Goal: Find specific fact: Find specific fact

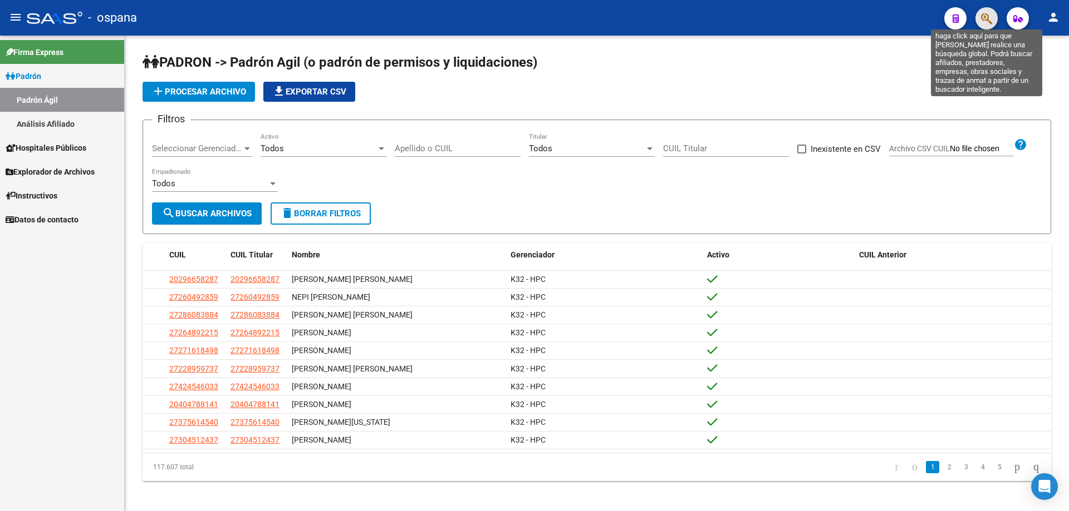
click at [989, 22] on icon "button" at bounding box center [986, 18] width 11 height 13
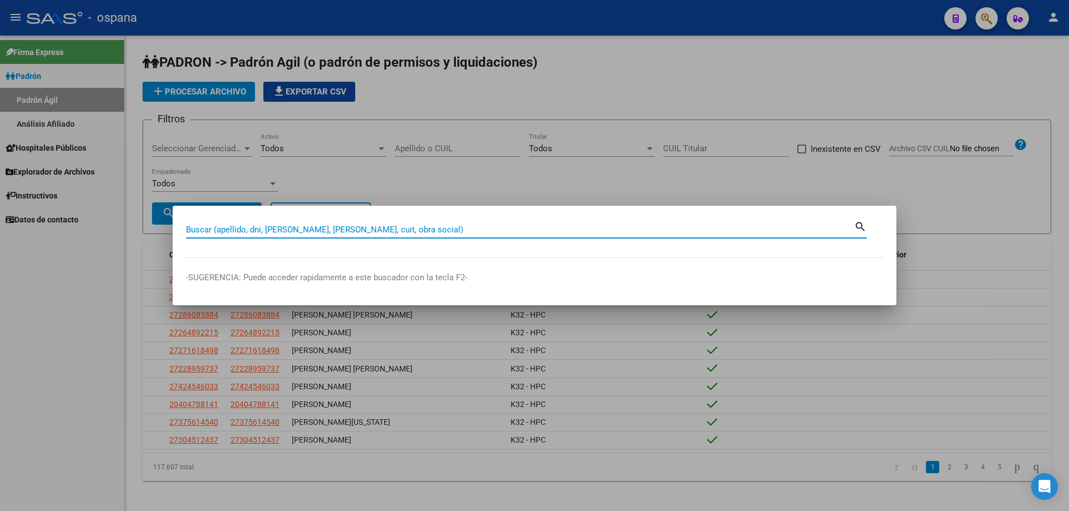
paste input "93320721"
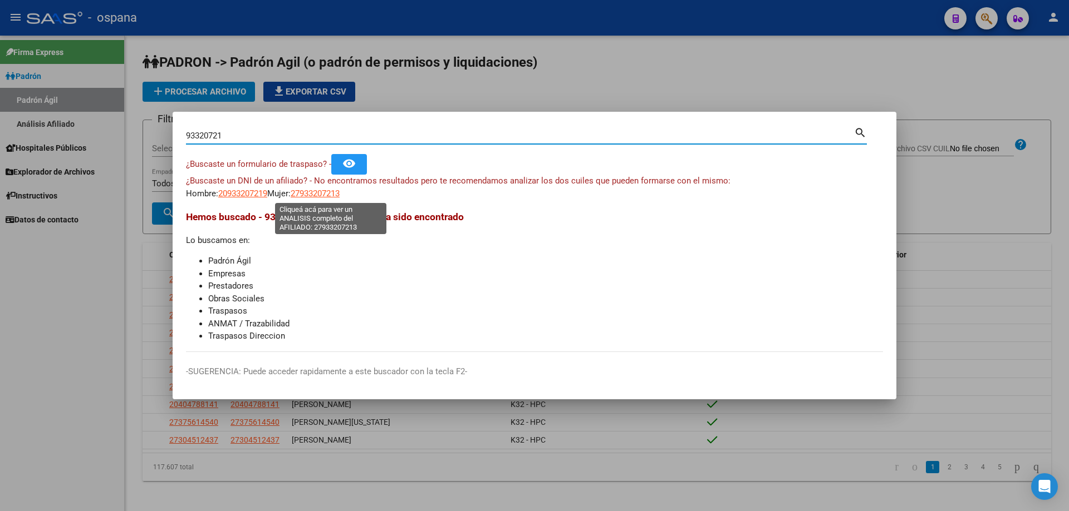
click at [319, 194] on span "27933207213" at bounding box center [315, 194] width 49 height 10
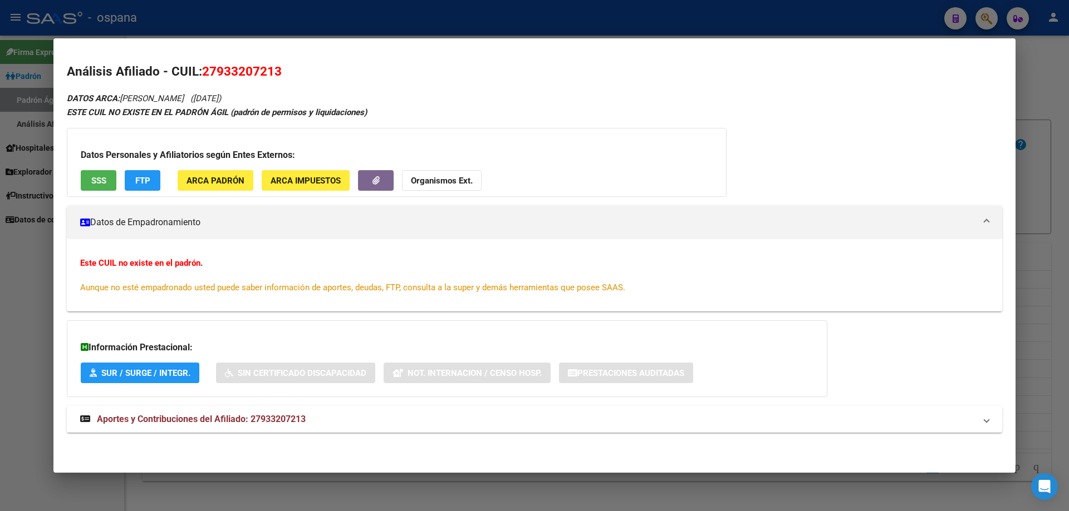
click at [518, 77] on h2 "Análisis Afiliado - CUIL: 27933207213" at bounding box center [534, 71] width 935 height 19
click at [1068, 186] on div at bounding box center [534, 255] width 1069 height 511
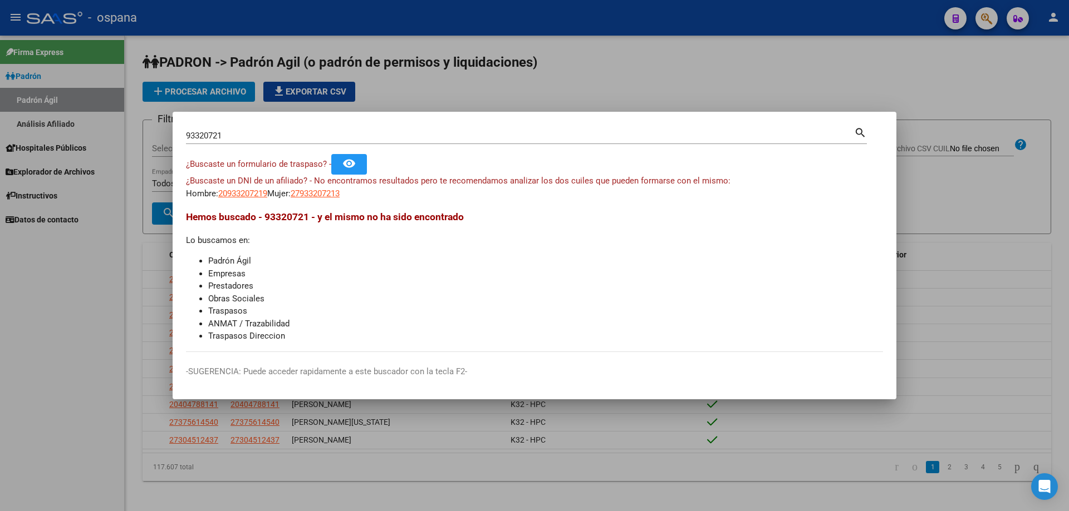
click at [220, 136] on input "93320721" at bounding box center [520, 136] width 668 height 10
type input "9330721"
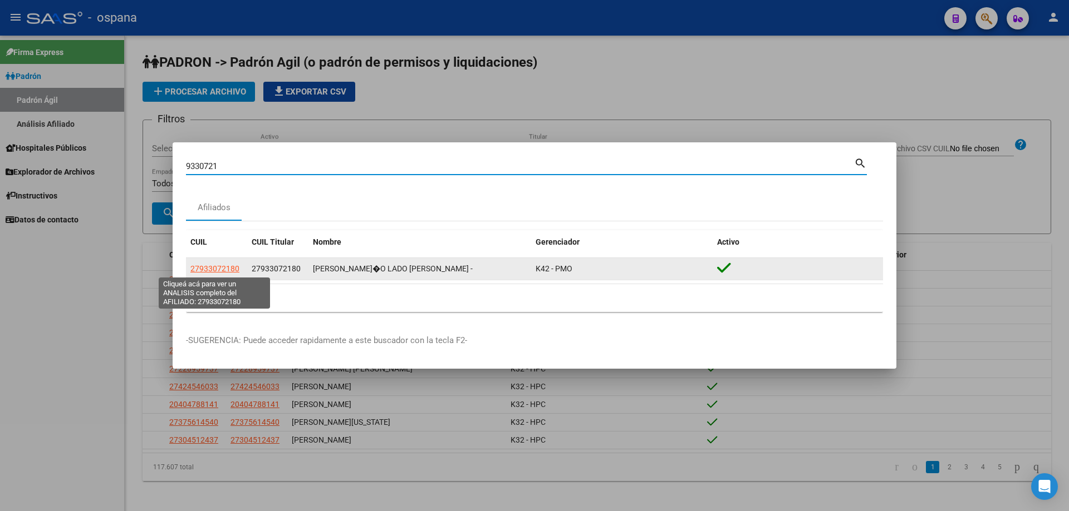
click at [217, 269] on span "27933072180" at bounding box center [214, 268] width 49 height 9
type textarea "27933072180"
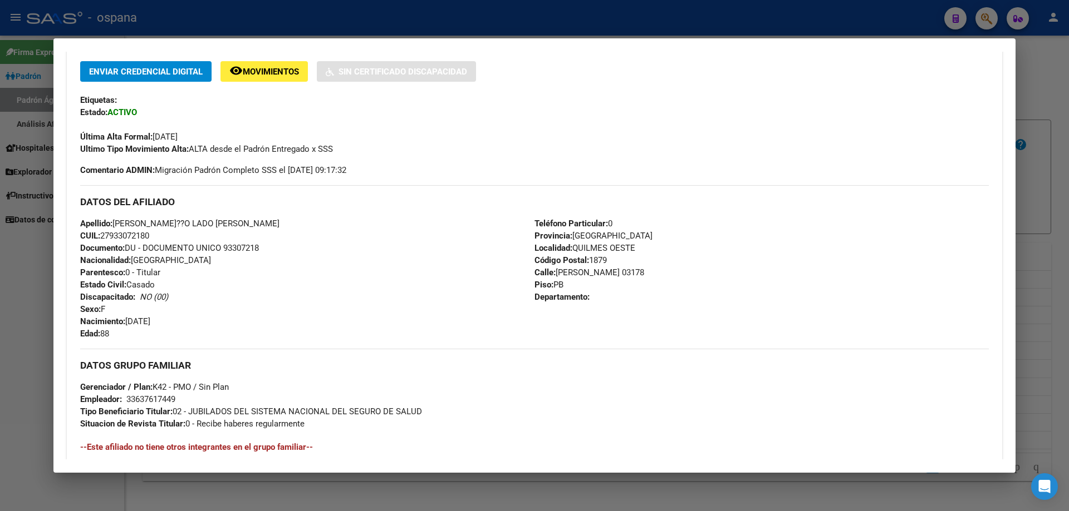
scroll to position [56, 0]
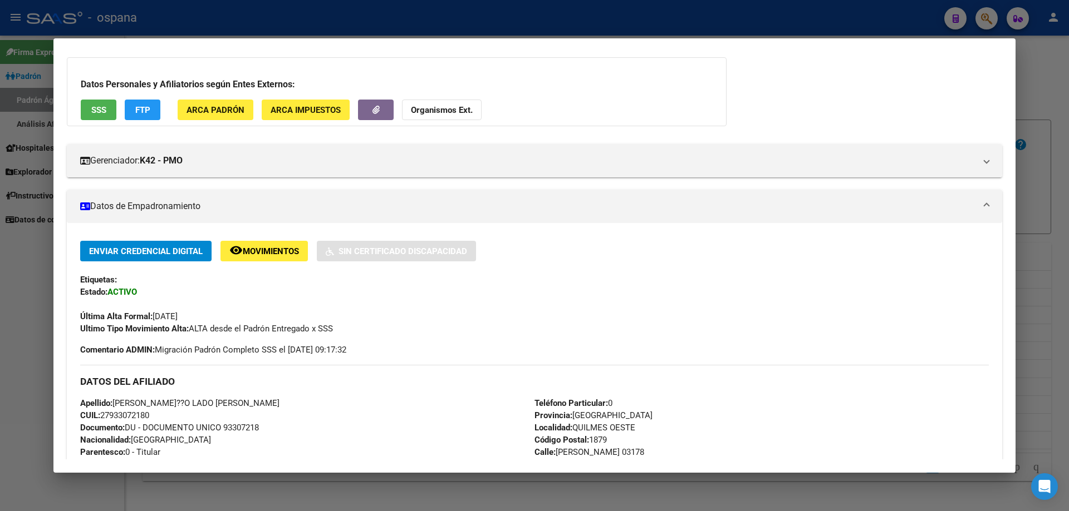
click at [109, 115] on button "SSS" at bounding box center [99, 110] width 36 height 21
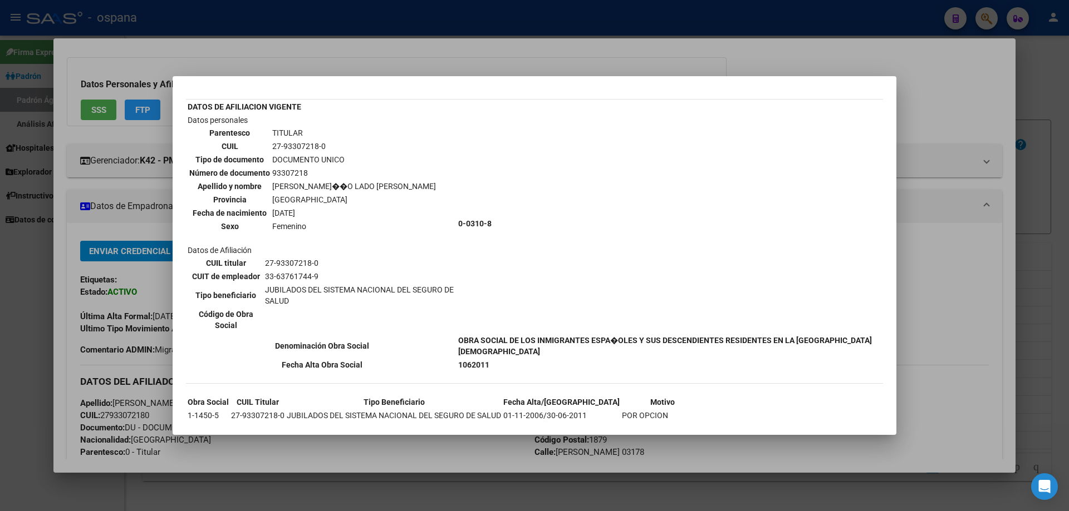
scroll to position [0, 0]
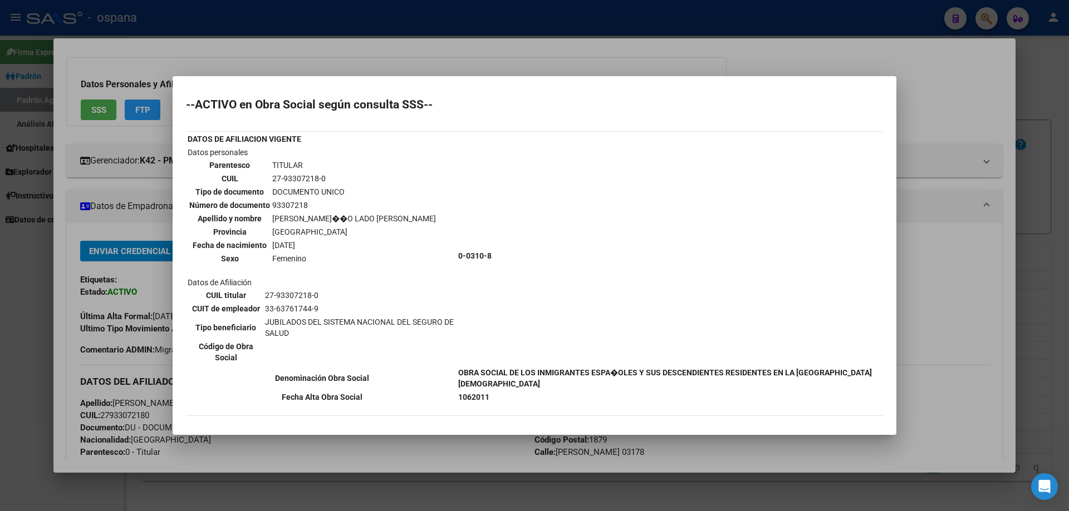
click at [281, 207] on td "93307218" at bounding box center [354, 205] width 165 height 12
copy td "93307218"
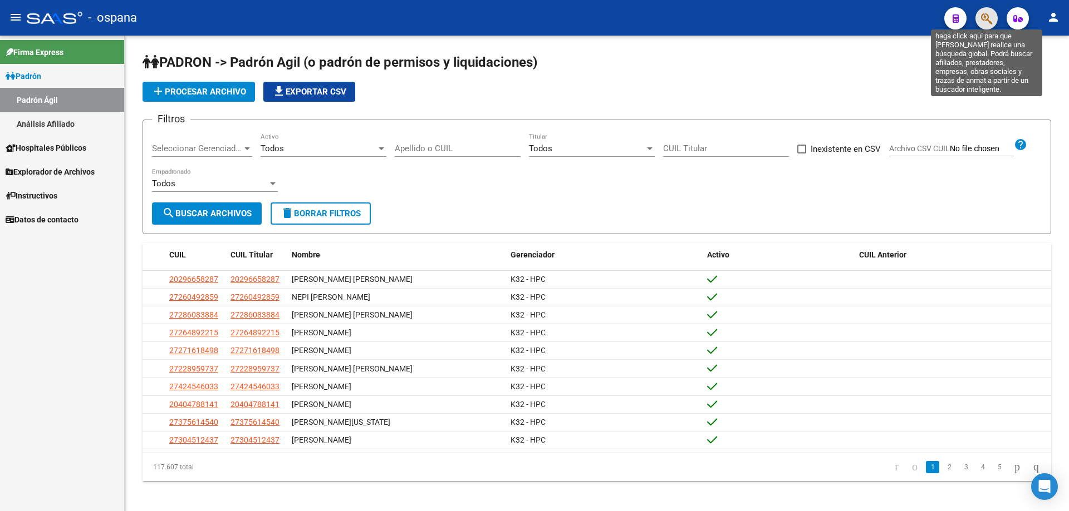
click at [989, 23] on icon "button" at bounding box center [986, 18] width 11 height 13
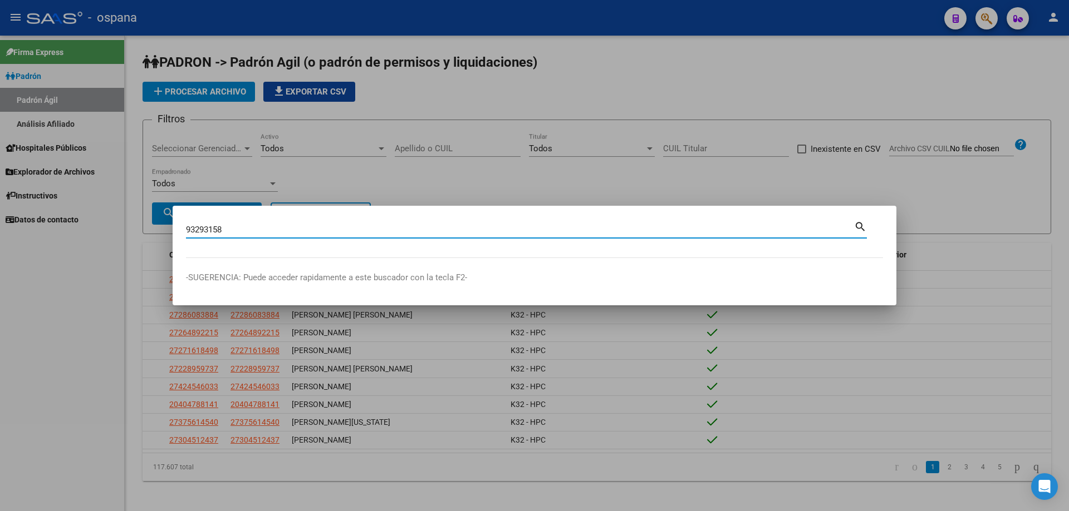
type input "93293158"
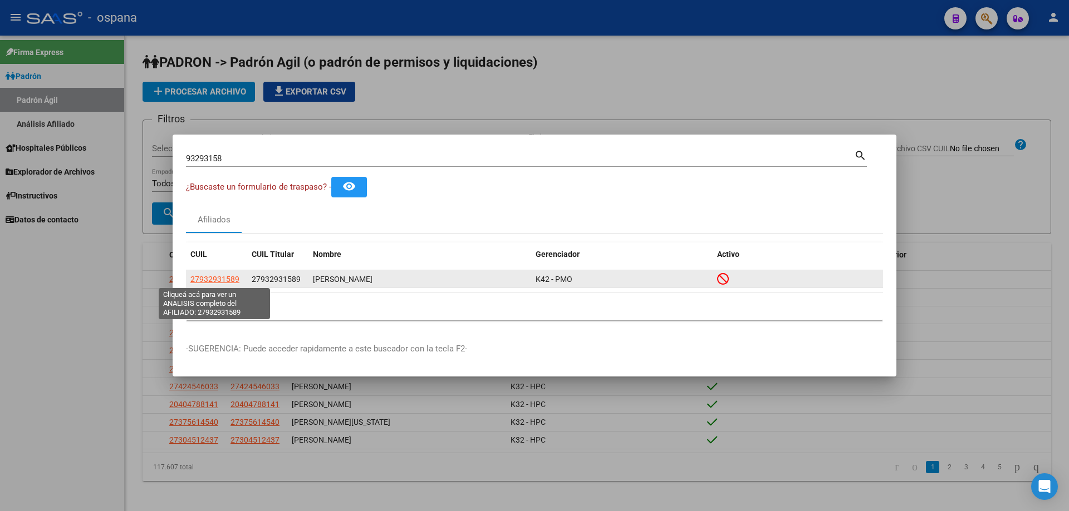
click at [208, 275] on span "27932931589" at bounding box center [214, 279] width 49 height 9
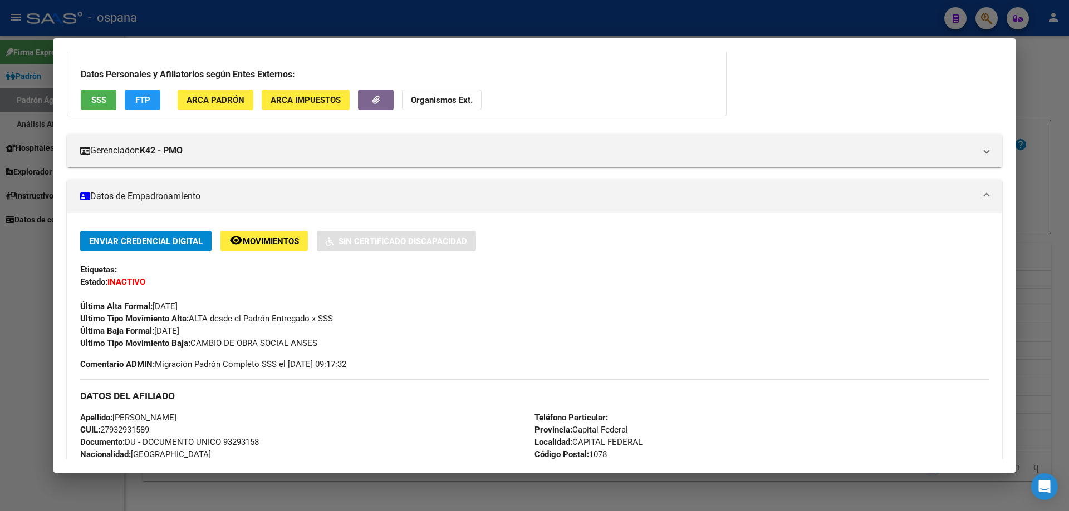
scroll to position [167, 0]
